Goal: Transaction & Acquisition: Purchase product/service

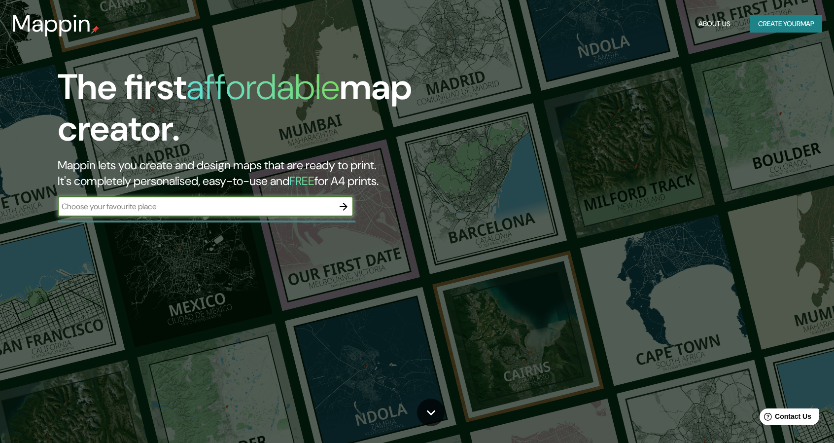
click at [197, 206] on input "text" at bounding box center [196, 206] width 276 height 11
type input "sogamoso"
click at [343, 207] on icon "button" at bounding box center [344, 207] width 8 height 8
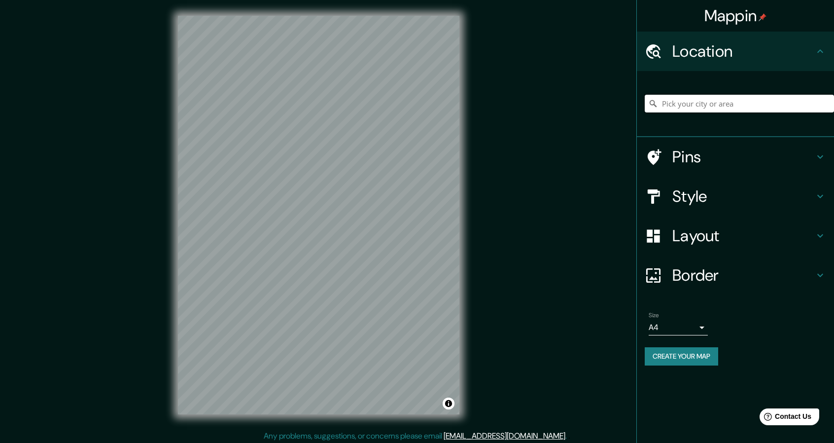
click at [687, 105] on input "Pick your city or area" at bounding box center [739, 104] width 189 height 18
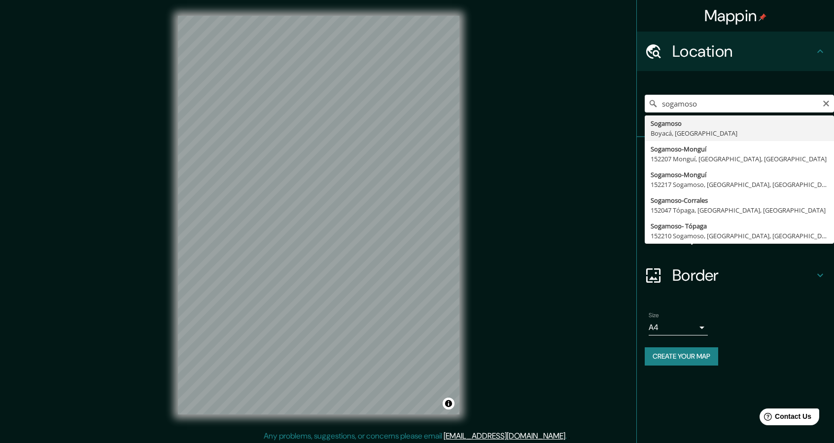
type input "Sogamoso, Boyacá, [GEOGRAPHIC_DATA]"
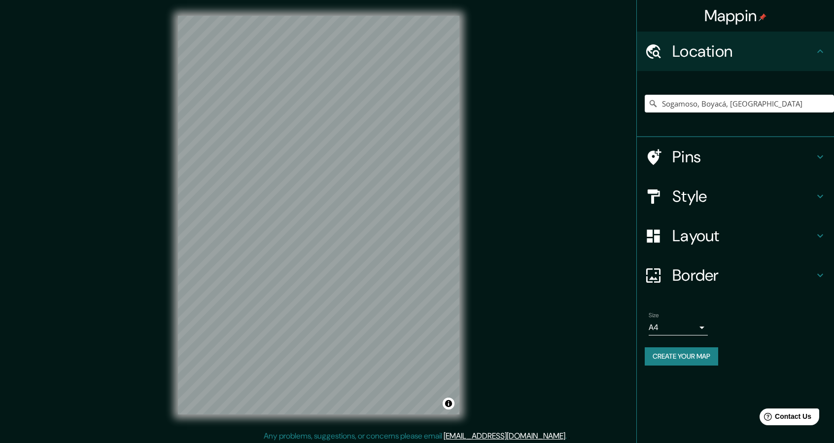
click at [818, 182] on div "Style" at bounding box center [735, 196] width 197 height 39
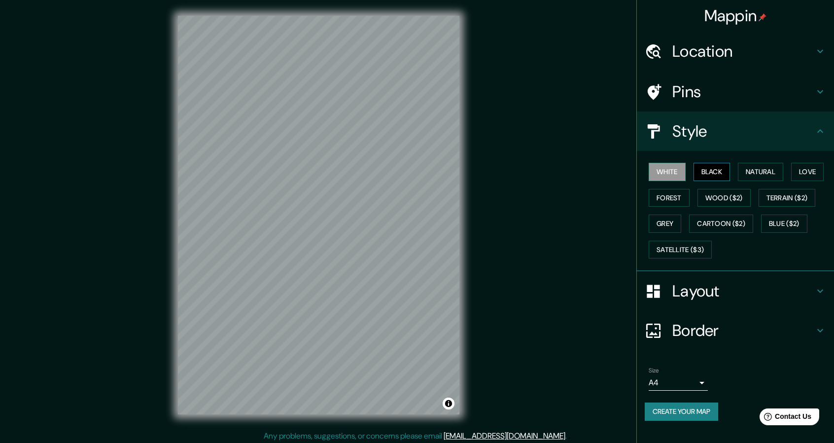
click at [721, 173] on button "Black" at bounding box center [712, 172] width 37 height 18
click at [682, 192] on button "Forest" at bounding box center [669, 198] width 41 height 18
click at [713, 170] on button "Black" at bounding box center [712, 172] width 37 height 18
click at [673, 198] on button "Forest" at bounding box center [669, 198] width 41 height 18
click at [673, 215] on button "Grey" at bounding box center [665, 224] width 33 height 18
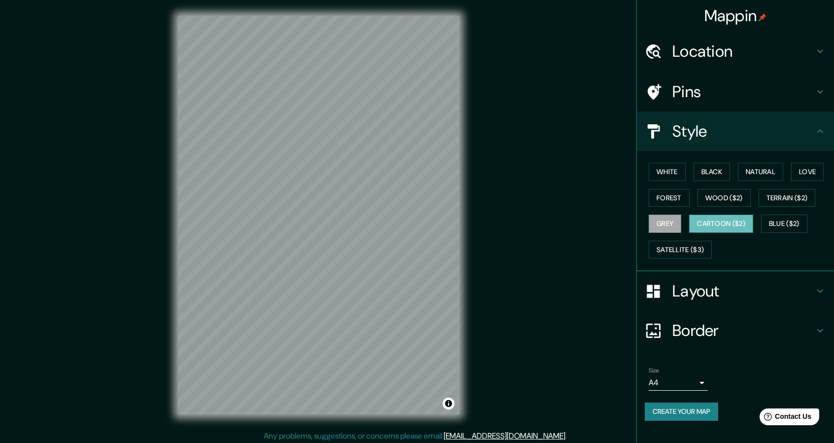
click at [704, 217] on button "Cartoon ($2)" at bounding box center [721, 224] width 64 height 18
click at [721, 192] on button "Wood ($2)" at bounding box center [724, 198] width 53 height 18
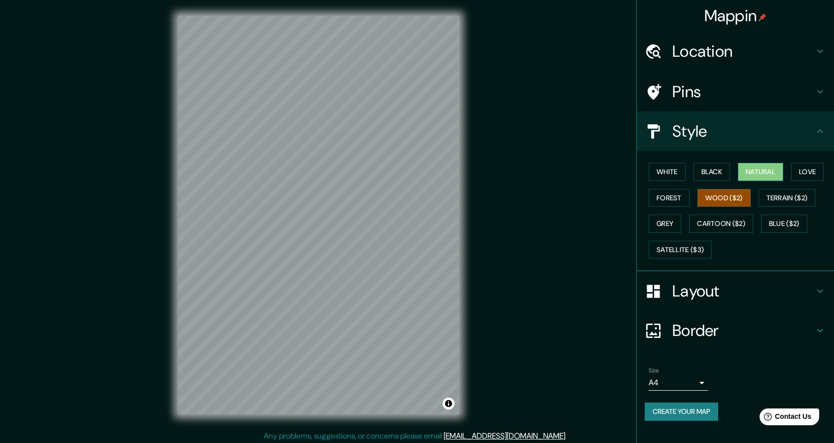
click at [756, 166] on button "Natural" at bounding box center [760, 172] width 45 height 18
click at [775, 218] on button "Blue ($2)" at bounding box center [784, 224] width 46 height 18
click at [704, 170] on button "Black" at bounding box center [712, 172] width 37 height 18
click at [694, 410] on button "Create your map" at bounding box center [681, 411] width 73 height 18
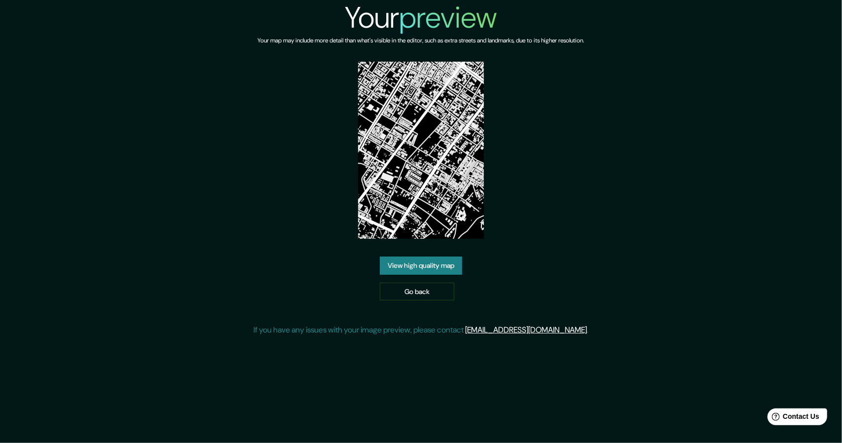
click at [444, 268] on link "View high quality map" at bounding box center [421, 265] width 82 height 18
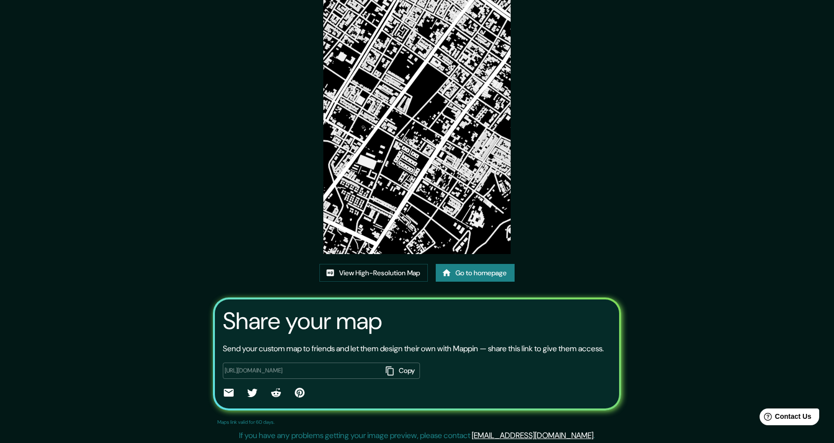
scroll to position [69, 0]
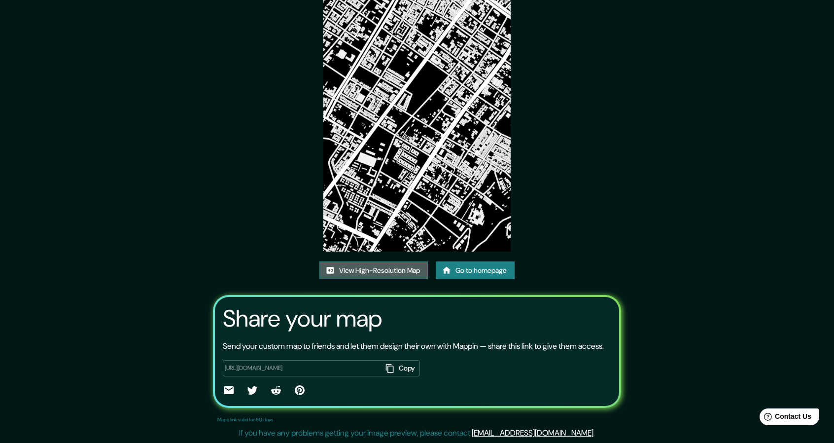
click at [400, 261] on link "View High-Resolution Map" at bounding box center [374, 270] width 108 height 18
